Goal: Check status: Check status

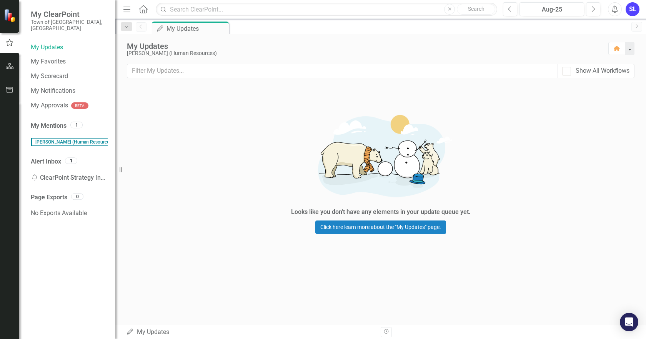
click at [9, 65] on icon "button" at bounding box center [10, 66] width 8 height 6
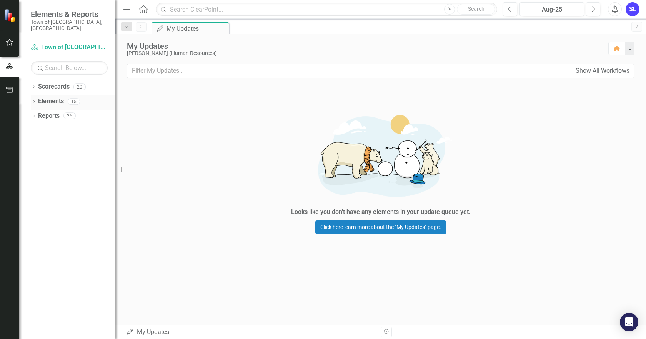
click at [55, 97] on link "Elements" at bounding box center [51, 101] width 26 height 9
click at [12, 46] on button "button" at bounding box center [9, 43] width 17 height 16
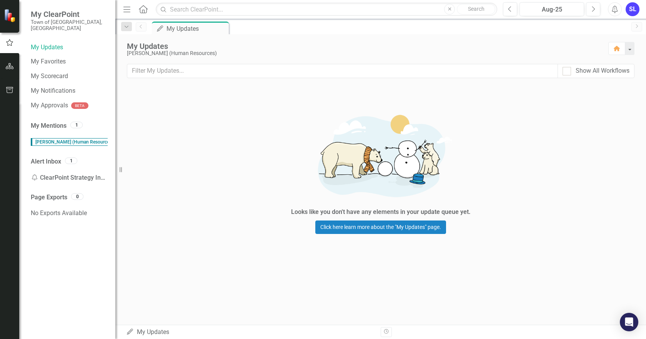
click at [10, 25] on div at bounding box center [9, 15] width 19 height 31
click at [9, 18] on img at bounding box center [10, 15] width 13 height 13
click at [45, 57] on link "My Favorites" at bounding box center [69, 61] width 77 height 9
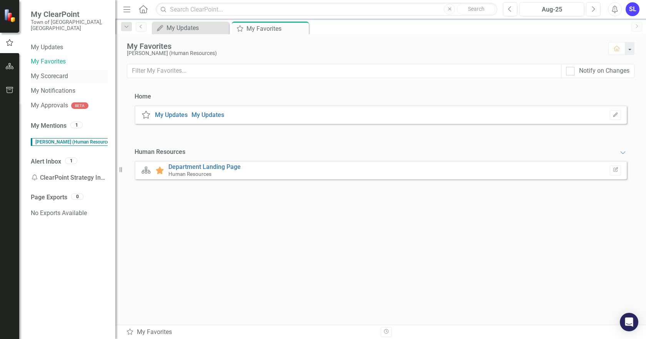
click at [49, 72] on link "My Scorecard" at bounding box center [69, 76] width 77 height 9
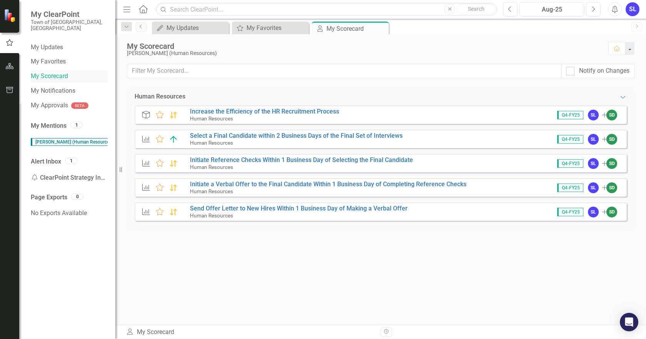
click at [47, 72] on link "My Scorecard" at bounding box center [69, 76] width 77 height 9
click at [56, 87] on link "My Notifications" at bounding box center [69, 91] width 77 height 9
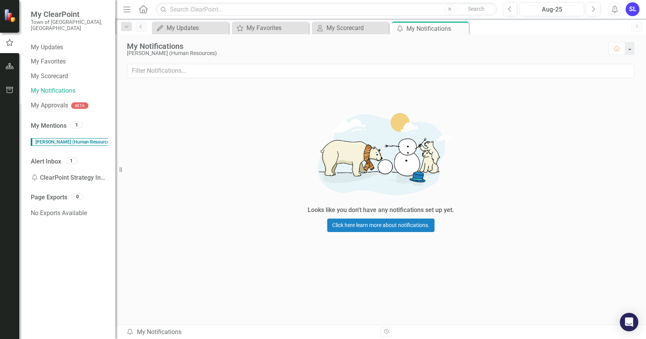
click at [47, 101] on link "My Approvals" at bounding box center [49, 105] width 37 height 9
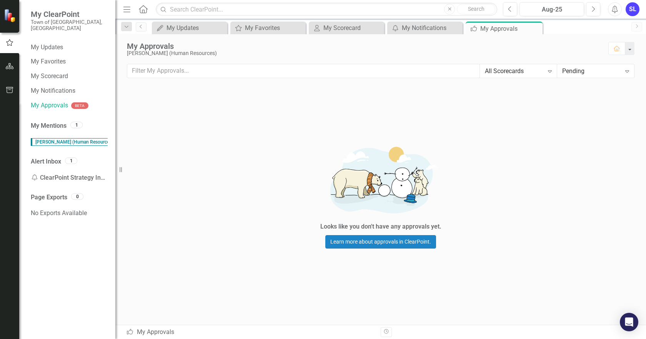
click at [368, 109] on div "Looks like you don't have any approvals yet. Learn more about approvals in Clea…" at bounding box center [381, 206] width 508 height 237
click at [49, 43] on link "My Updates" at bounding box center [69, 47] width 77 height 9
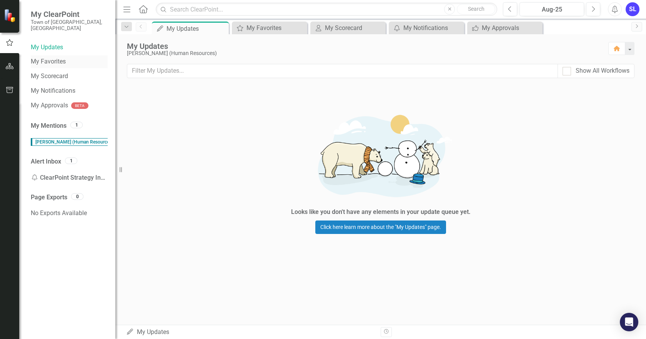
click at [50, 57] on link "My Favorites" at bounding box center [69, 61] width 77 height 9
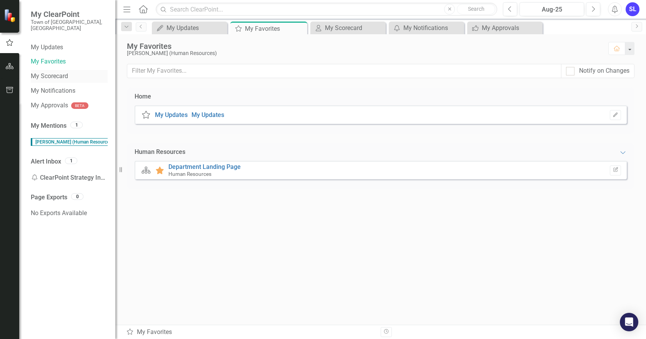
click at [48, 72] on link "My Scorecard" at bounding box center [69, 76] width 77 height 9
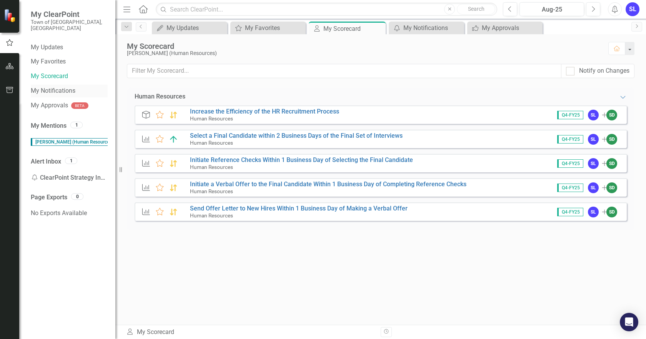
click at [49, 87] on link "My Notifications" at bounding box center [69, 91] width 77 height 9
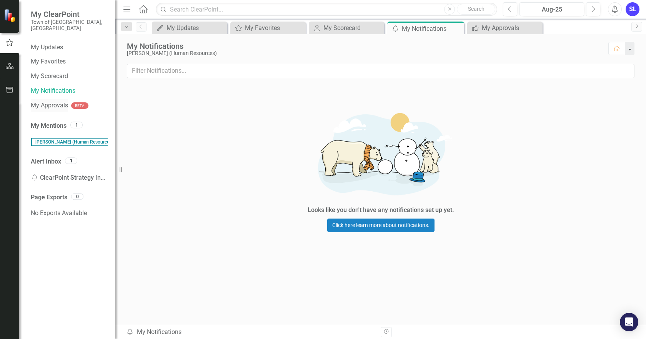
click at [53, 101] on link "My Approvals" at bounding box center [49, 105] width 37 height 9
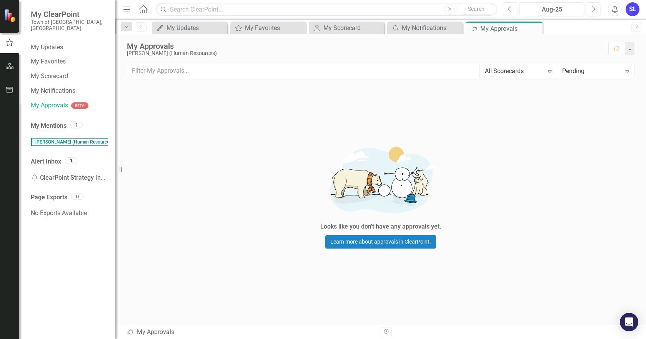
click at [53, 122] on link "My Mentions" at bounding box center [49, 126] width 36 height 9
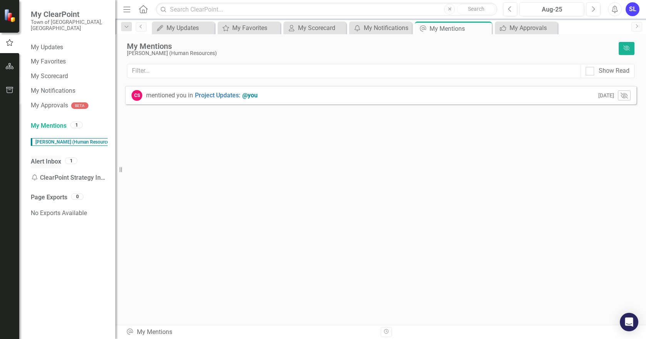
click at [51, 157] on link "Alert Inbox" at bounding box center [46, 161] width 30 height 9
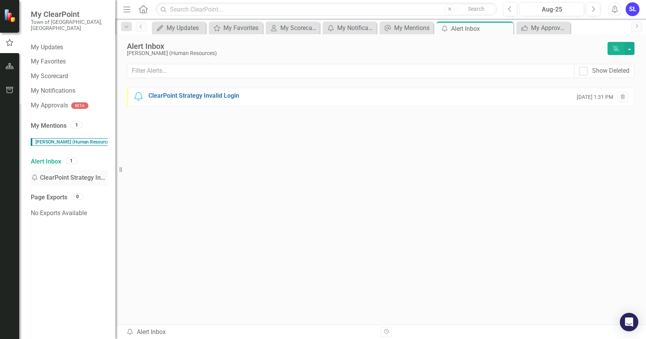
click at [56, 170] on div "Notification ClearPoint Strategy Invalid Login" at bounding box center [69, 177] width 77 height 15
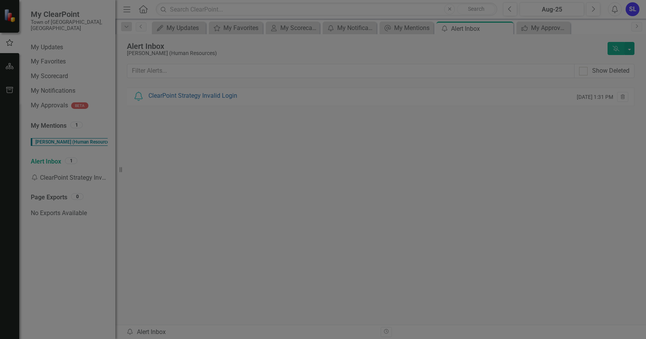
click at [628, 7] on icon "Close" at bounding box center [631, 9] width 10 height 7
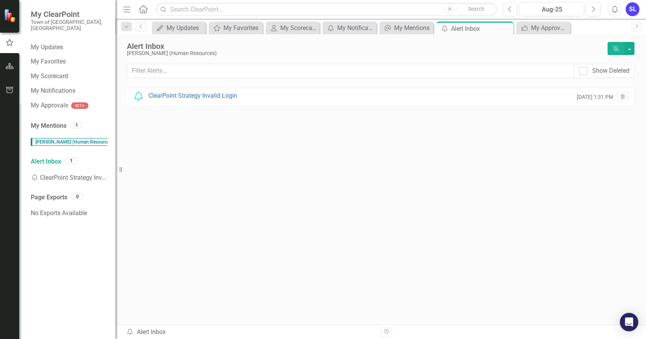
click at [12, 23] on div at bounding box center [9, 15] width 19 height 31
click at [8, 14] on img at bounding box center [10, 15] width 13 height 13
click at [12, 61] on button "button" at bounding box center [9, 66] width 17 height 16
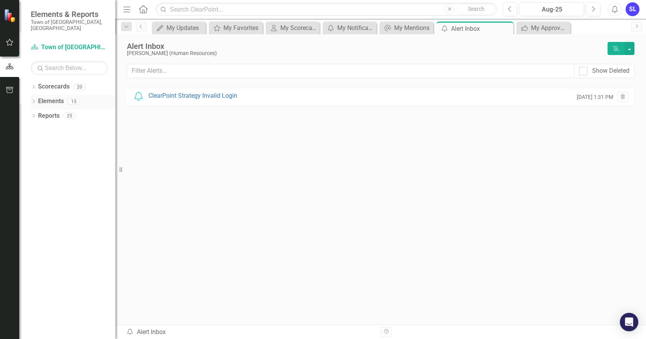
click at [58, 97] on link "Elements" at bounding box center [51, 101] width 26 height 9
click at [62, 82] on link "Scorecards" at bounding box center [54, 86] width 32 height 9
click at [59, 97] on link "Elements" at bounding box center [51, 101] width 26 height 9
click at [56, 112] on link "Reports" at bounding box center [49, 116] width 22 height 9
click at [13, 91] on icon "button" at bounding box center [10, 90] width 8 height 6
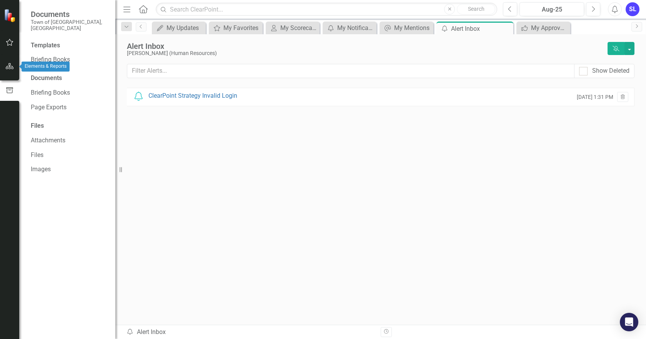
click at [14, 69] on button "button" at bounding box center [9, 66] width 17 height 16
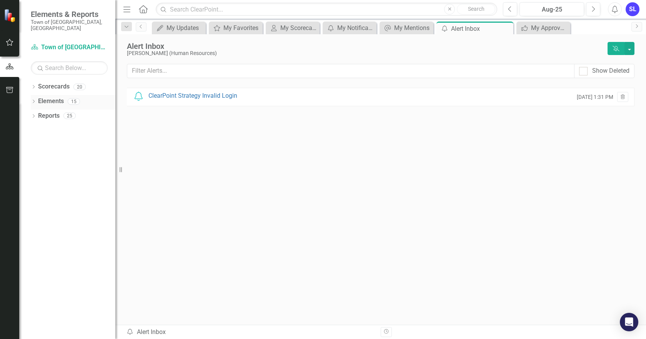
click at [52, 97] on link "Elements" at bounding box center [51, 101] width 26 height 9
click at [171, 28] on div "My Updates" at bounding box center [181, 28] width 28 height 10
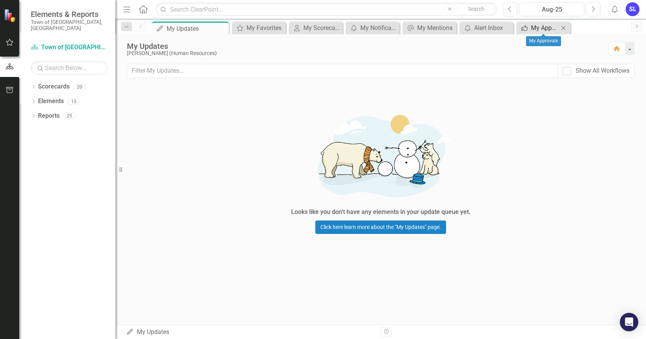
click at [542, 29] on div "My Approvals" at bounding box center [545, 28] width 28 height 10
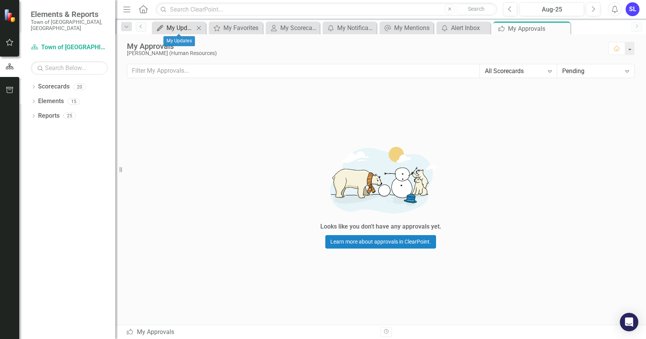
click at [178, 27] on div "My Updates" at bounding box center [181, 28] width 28 height 10
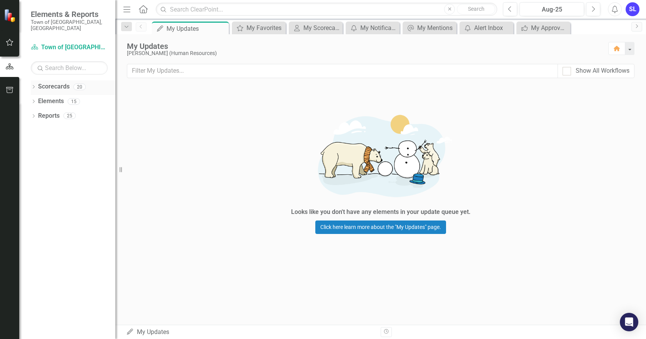
click at [56, 82] on link "Scorecards" at bounding box center [54, 86] width 32 height 9
click at [370, 225] on link "Click here learn more about the "My Updates" page." at bounding box center [380, 226] width 131 height 13
click at [572, 68] on div "Show All Workflows" at bounding box center [596, 71] width 67 height 9
click at [568, 68] on input "Show All Workflows" at bounding box center [565, 69] width 5 height 5
checkbox input "true"
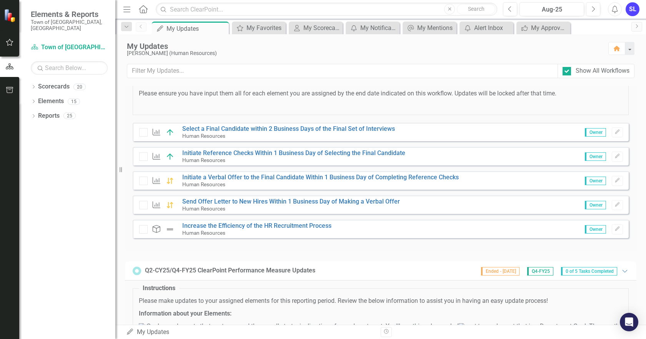
scroll to position [269, 0]
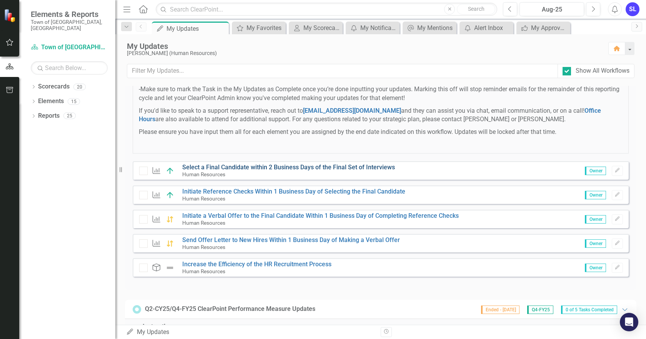
click at [254, 171] on link "Select a Final Candidate within 2 Business Days of the Final Set of Interviews" at bounding box center [288, 167] width 213 height 7
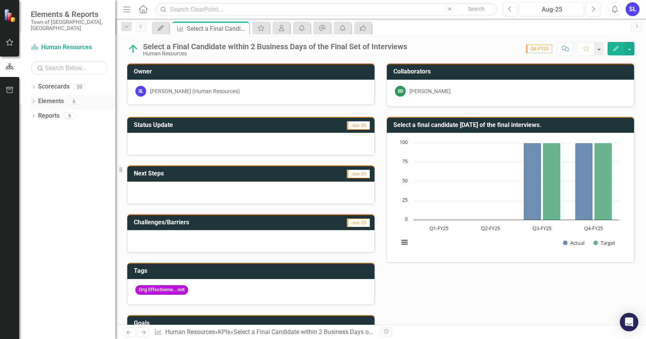
click at [52, 97] on link "Elements" at bounding box center [51, 101] width 26 height 9
click at [50, 97] on link "Elements" at bounding box center [51, 101] width 26 height 9
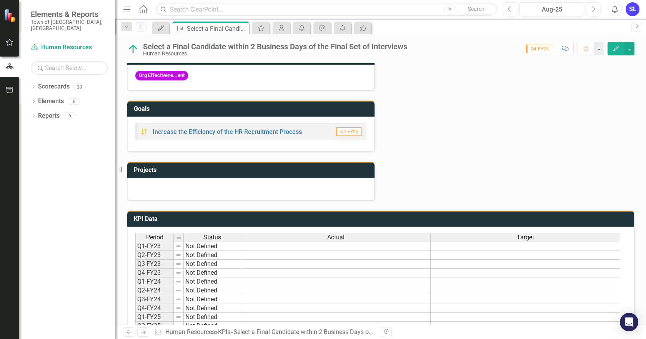
scroll to position [258, 0]
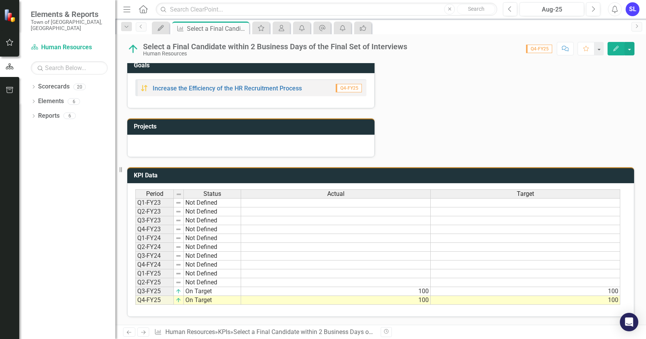
click at [387, 300] on td "100" at bounding box center [336, 300] width 190 height 9
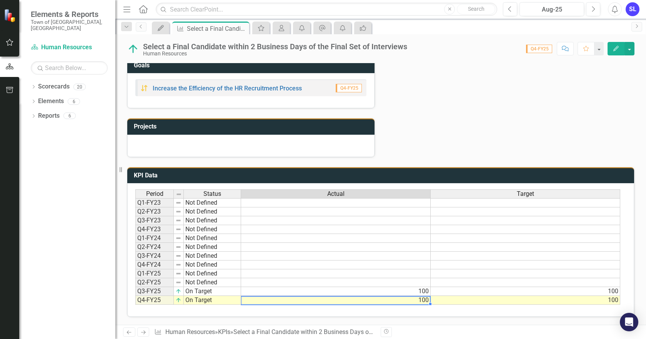
click at [383, 301] on td "100" at bounding box center [336, 300] width 190 height 9
click at [413, 291] on td "100" at bounding box center [336, 291] width 190 height 9
click at [405, 291] on td "100" at bounding box center [336, 291] width 190 height 9
type textarea "100"
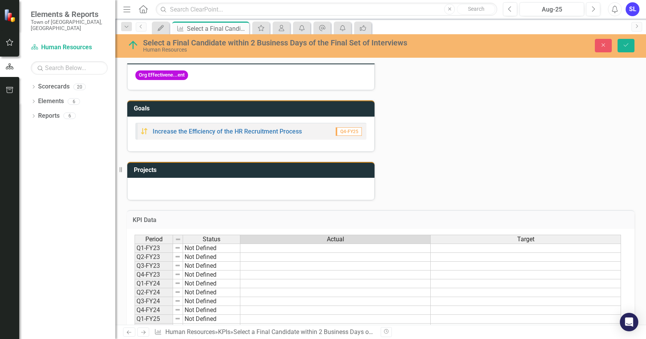
scroll to position [145, 0]
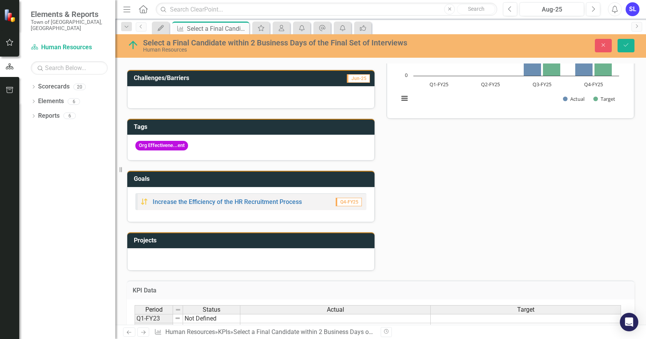
click at [416, 189] on div "Status Update Jun-25 Next Steps Jun-25 Challenges/Barriers Jun-25 Tags Org Effe…" at bounding box center [380, 117] width 519 height 308
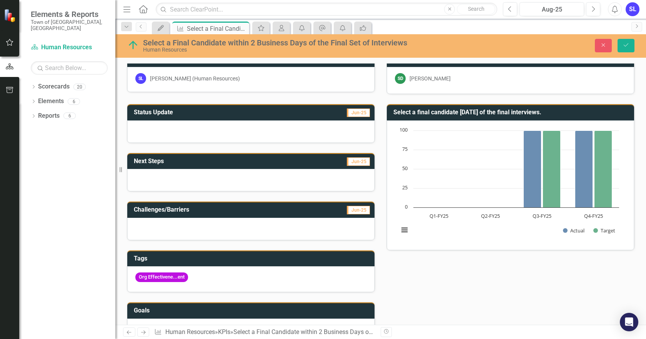
scroll to position [0, 0]
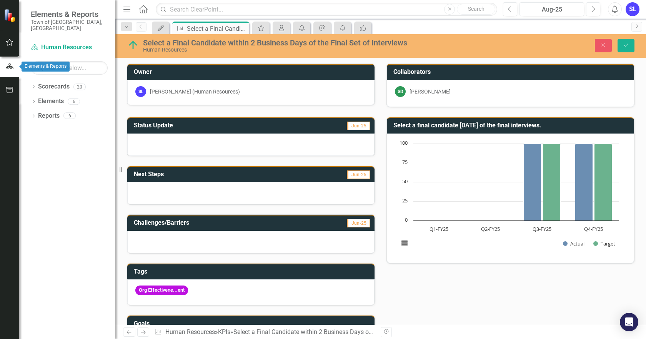
click at [10, 68] on icon "button" at bounding box center [10, 66] width 8 height 6
click at [240, 28] on icon "Close" at bounding box center [242, 28] width 8 height 6
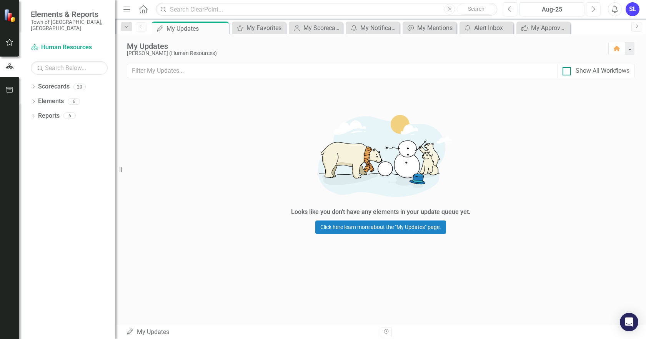
click at [566, 72] on div at bounding box center [567, 71] width 8 height 8
click at [566, 72] on input "Show All Workflows" at bounding box center [565, 69] width 5 height 5
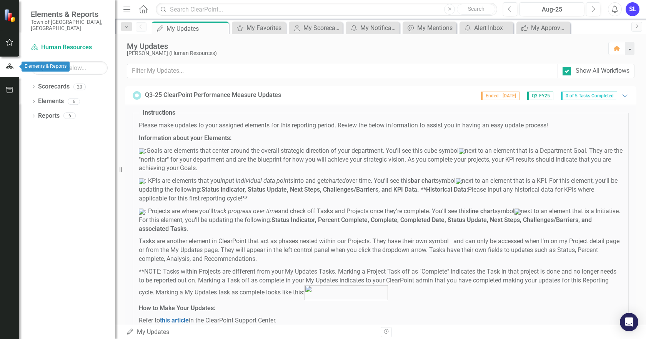
click at [9, 65] on icon "button" at bounding box center [9, 66] width 8 height 7
click at [567, 71] on input "Show All Workflows" at bounding box center [565, 69] width 5 height 5
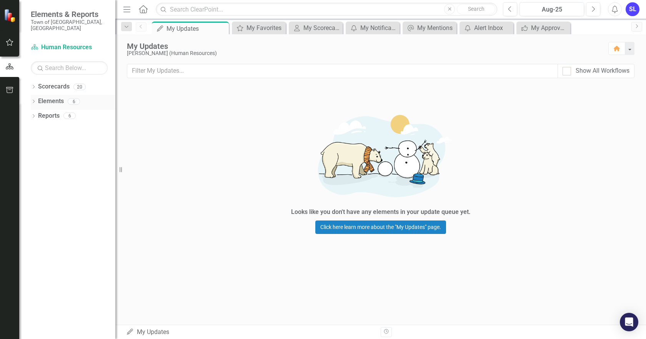
click at [38, 97] on link "Elements" at bounding box center [51, 101] width 26 height 9
click at [38, 83] on div "Dropdown Scorecards 20" at bounding box center [73, 87] width 85 height 15
click at [36, 115] on icon "Dropdown" at bounding box center [33, 117] width 5 height 4
click at [187, 30] on div "My Updates" at bounding box center [187, 29] width 41 height 10
click at [10, 92] on icon "button" at bounding box center [10, 90] width 8 height 6
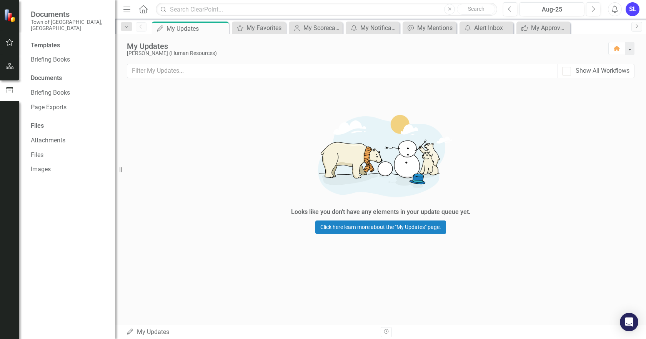
click at [14, 70] on button "button" at bounding box center [9, 66] width 17 height 16
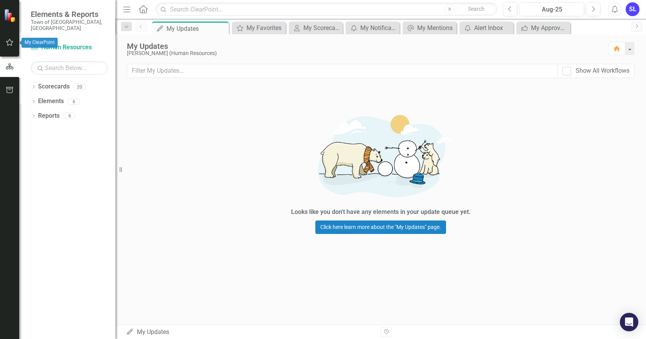
click at [12, 45] on icon "button" at bounding box center [9, 42] width 7 height 7
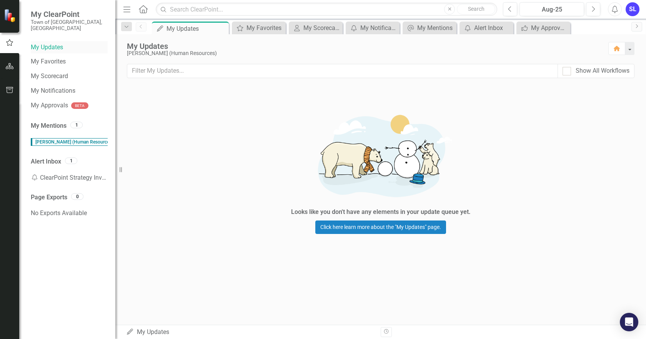
click at [54, 43] on link "My Updates" at bounding box center [69, 47] width 77 height 9
click at [48, 43] on link "My Updates" at bounding box center [69, 47] width 77 height 9
click at [566, 73] on div at bounding box center [567, 71] width 8 height 8
click at [566, 72] on input "Show All Workflows" at bounding box center [565, 69] width 5 height 5
checkbox input "true"
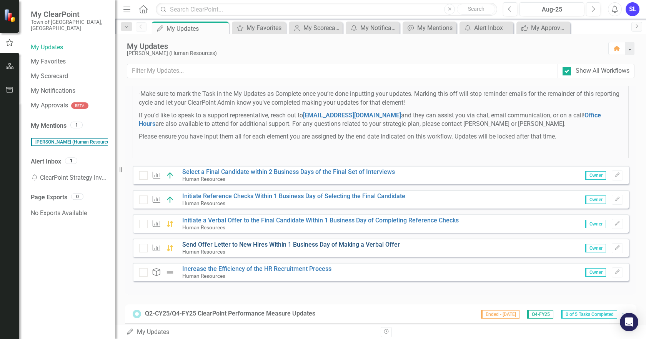
scroll to position [308, 0]
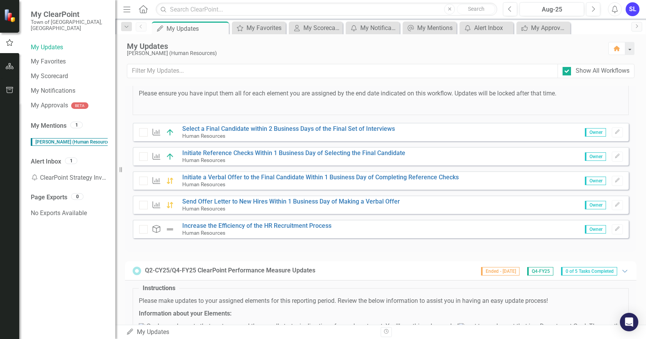
click at [272, 139] on div "Human Resources" at bounding box center [288, 135] width 213 height 7
click at [277, 132] on link "Select a Final Candidate within 2 Business Days of the Final Set of Interviews" at bounding box center [288, 128] width 213 height 7
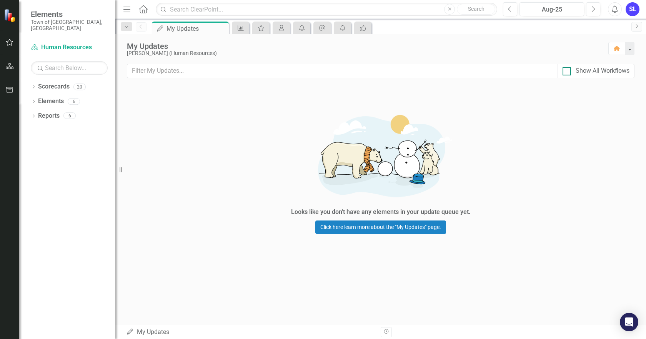
click at [570, 74] on div at bounding box center [567, 71] width 8 height 8
click at [568, 72] on input "Show All Workflows" at bounding box center [565, 69] width 5 height 5
checkbox input "true"
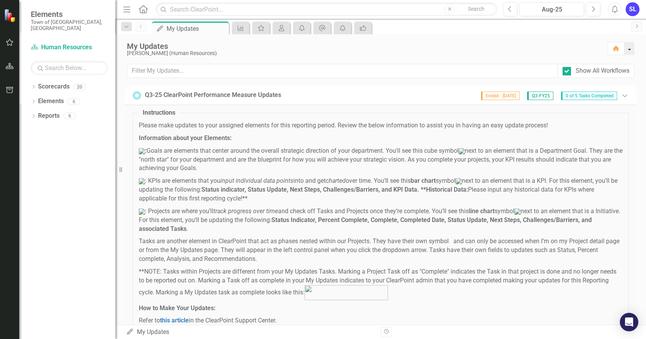
click at [631, 51] on button "button" at bounding box center [630, 48] width 10 height 13
click at [532, 43] on div "My Updates" at bounding box center [364, 46] width 474 height 8
click at [364, 172] on p ": Goals are elements that center around the overall strategic direction of your…" at bounding box center [381, 160] width 484 height 27
click at [240, 30] on icon "KPI" at bounding box center [241, 28] width 8 height 6
